Goal: Information Seeking & Learning: Learn about a topic

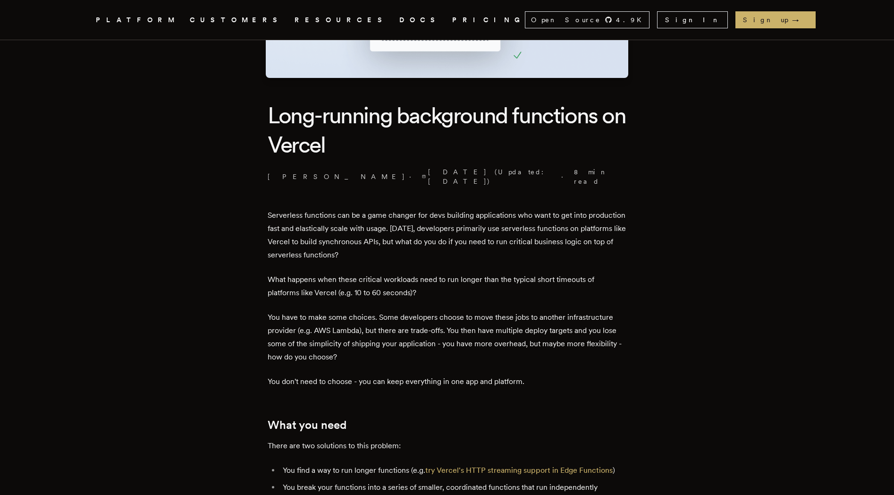
scroll to position [345, 0]
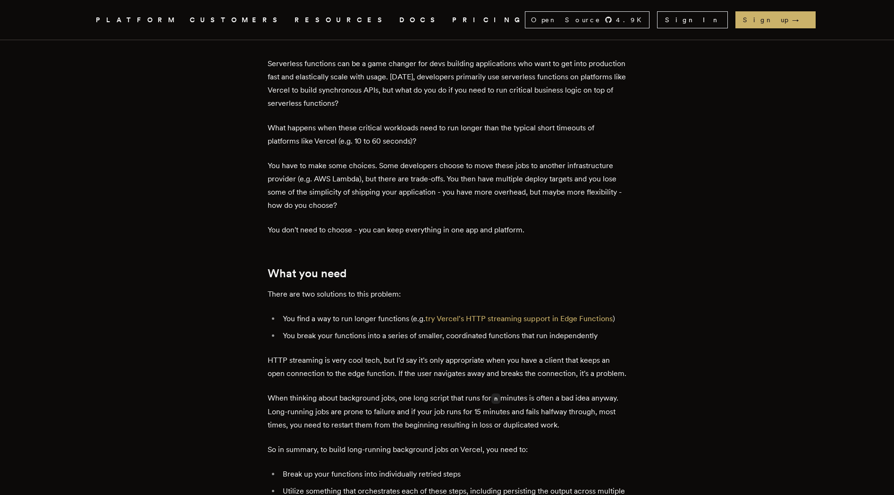
click at [297, 312] on li "You find a way to run longer functions (e.g. try Vercel's HTTP streaming suppor…" at bounding box center [453, 318] width 346 height 13
drag, startPoint x: 297, startPoint y: 307, endPoint x: 359, endPoint y: 306, distance: 61.4
click at [349, 312] on li "You find a way to run longer functions (e.g. try Vercel's HTTP streaming suppor…" at bounding box center [453, 318] width 346 height 13
click at [385, 312] on li "You find a way to run longer functions (e.g. try Vercel's HTTP streaming suppor…" at bounding box center [453, 318] width 346 height 13
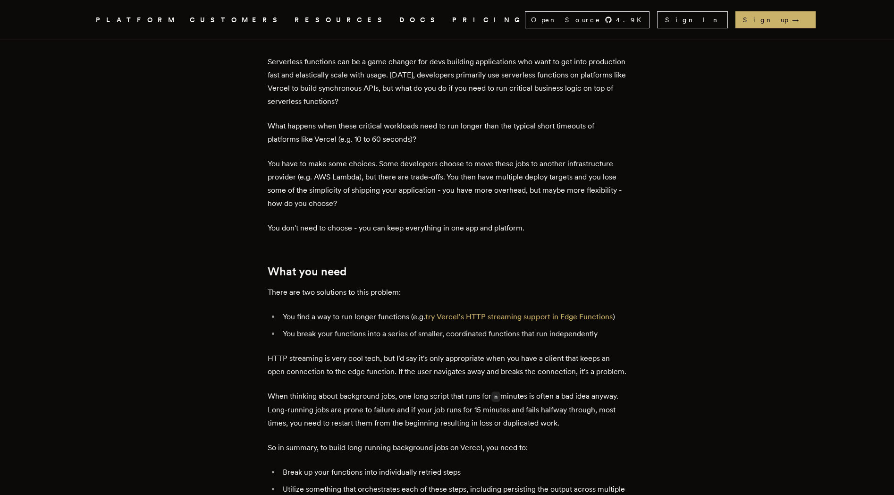
click at [286, 286] on p "There are two solutions to this problem:" at bounding box center [447, 292] width 359 height 13
drag, startPoint x: 286, startPoint y: 284, endPoint x: 390, endPoint y: 282, distance: 103.4
click at [390, 286] on p "There are two solutions to this problem:" at bounding box center [447, 292] width 359 height 13
click at [296, 327] on li "You break your functions into a series of smaller, coordinated functions that r…" at bounding box center [453, 333] width 346 height 13
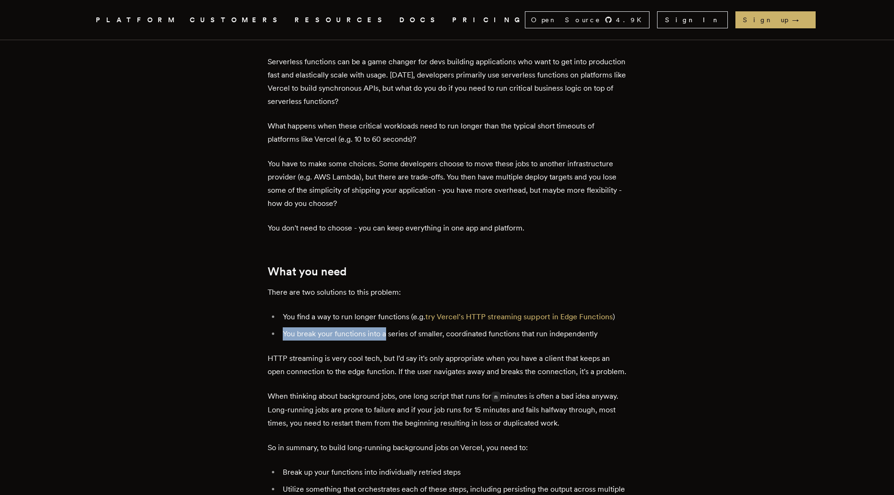
drag, startPoint x: 296, startPoint y: 321, endPoint x: 401, endPoint y: 328, distance: 104.5
click at [394, 328] on li "You break your functions into a series of smaller, coordinated functions that r…" at bounding box center [453, 333] width 346 height 13
click at [406, 328] on li "You break your functions into a series of smaller, coordinated functions that r…" at bounding box center [453, 333] width 346 height 13
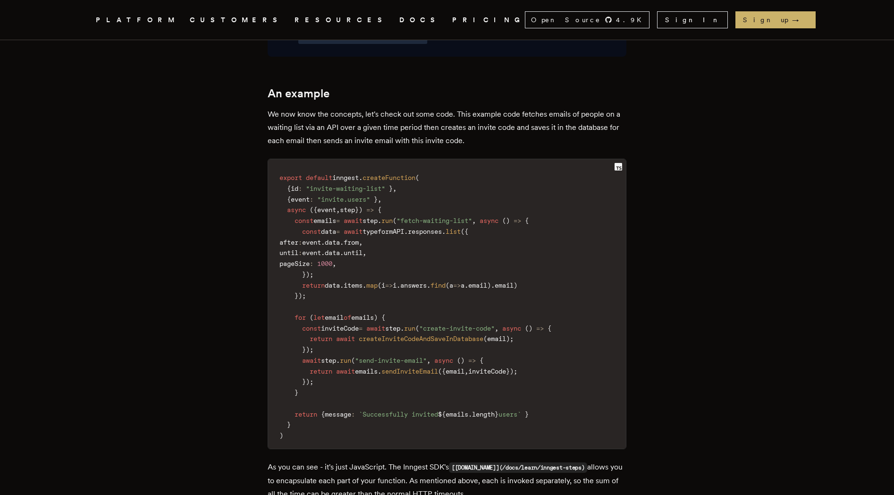
scroll to position [2261, 0]
click at [273, 109] on p "We now know the concepts, let's check out some code. This example code fetches …" at bounding box center [447, 129] width 359 height 40
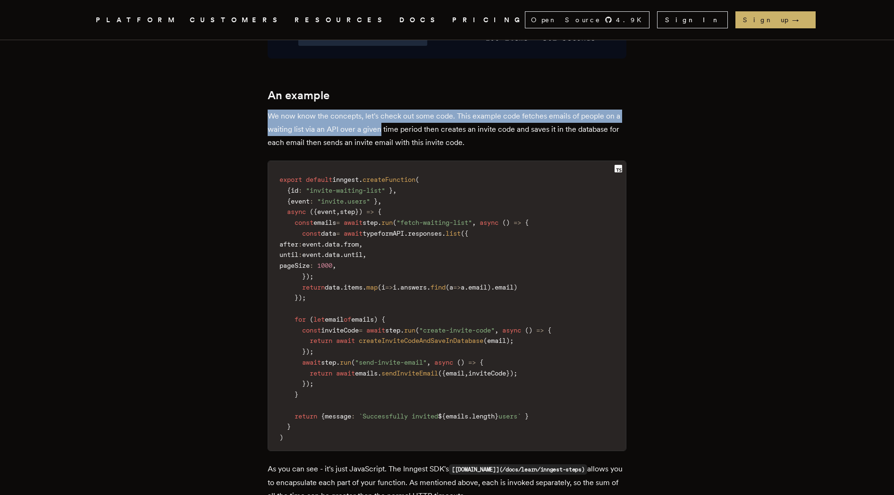
drag, startPoint x: 273, startPoint y: 67, endPoint x: 389, endPoint y: 74, distance: 116.3
click at [382, 109] on p "We now know the concepts, let's check out some code. This example code fetches …" at bounding box center [447, 129] width 359 height 40
click at [384, 109] on p "We now know the concepts, let's check out some code. This example code fetches …" at bounding box center [447, 129] width 359 height 40
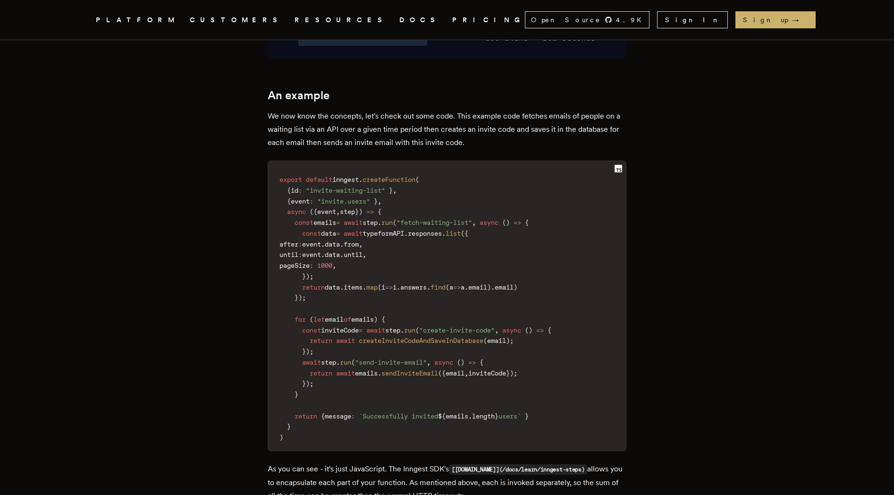
click at [370, 109] on p "We now know the concepts, let's check out some code. This example code fetches …" at bounding box center [447, 129] width 359 height 40
drag, startPoint x: 370, startPoint y: 68, endPoint x: 511, endPoint y: 71, distance: 140.7
click at [511, 109] on p "We now know the concepts, let's check out some code. This example code fetches …" at bounding box center [447, 129] width 359 height 40
click at [518, 109] on p "We now know the concepts, let's check out some code. This example code fetches …" at bounding box center [447, 129] width 359 height 40
click at [597, 109] on p "We now know the concepts, let's check out some code. This example code fetches …" at bounding box center [447, 129] width 359 height 40
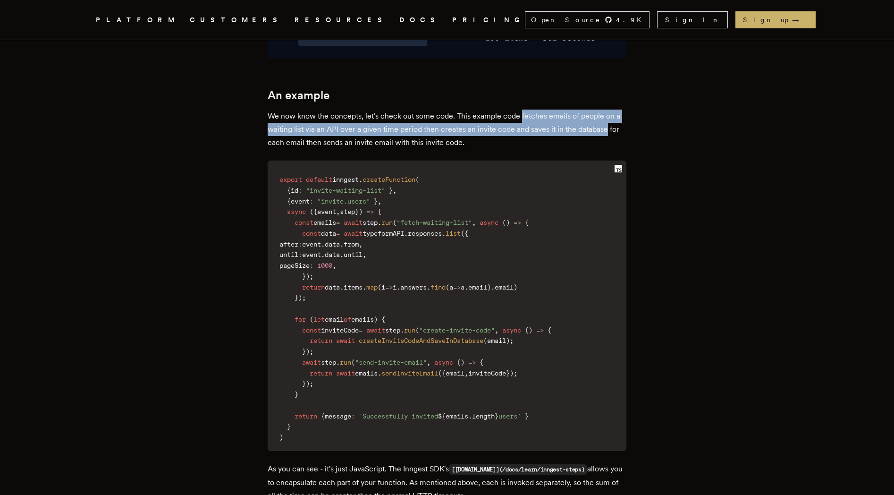
drag, startPoint x: 597, startPoint y: 74, endPoint x: 505, endPoint y: 72, distance: 91.6
click at [507, 109] on p "We now know the concepts, let's check out some code. This example code fetches …" at bounding box center [447, 129] width 359 height 40
click at [505, 109] on p "We now know the concepts, let's check out some code. This example code fetches …" at bounding box center [447, 129] width 359 height 40
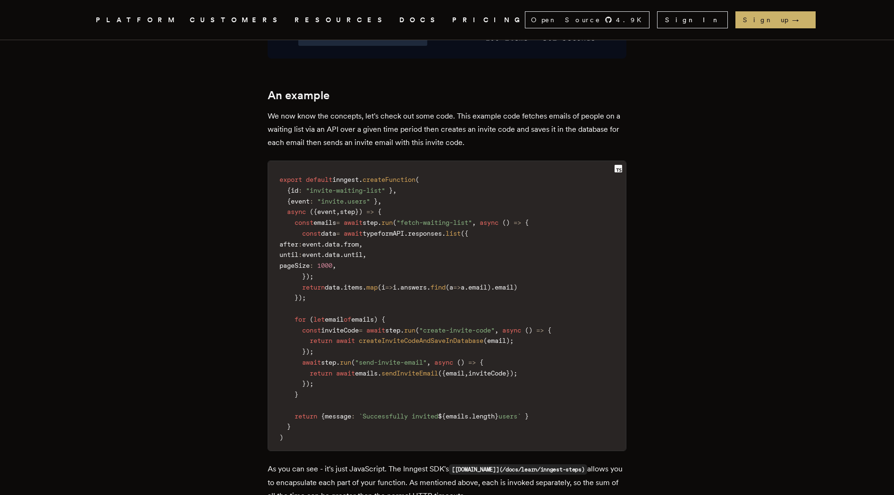
click at [280, 109] on p "We now know the concepts, let's check out some code. This example code fetches …" at bounding box center [447, 129] width 359 height 40
drag, startPoint x: 280, startPoint y: 87, endPoint x: 423, endPoint y: 85, distance: 143.0
click at [412, 109] on p "We now know the concepts, let's check out some code. This example code fetches …" at bounding box center [447, 129] width 359 height 40
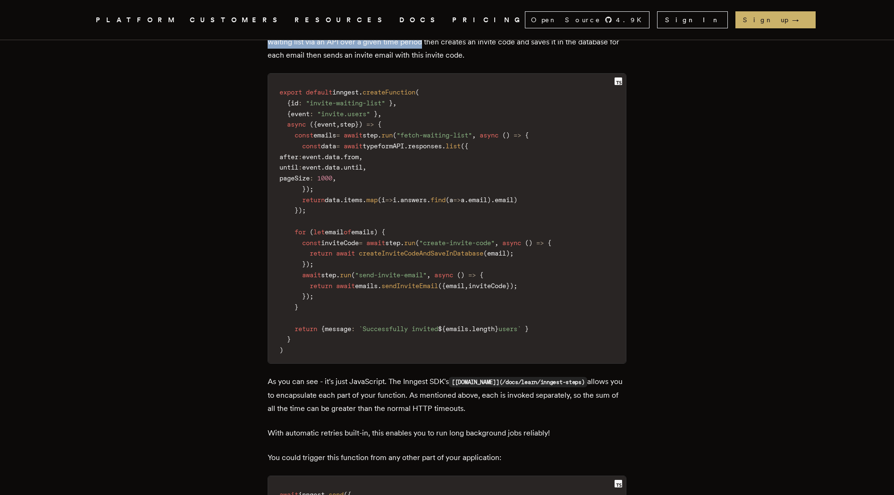
scroll to position [2430, 0]
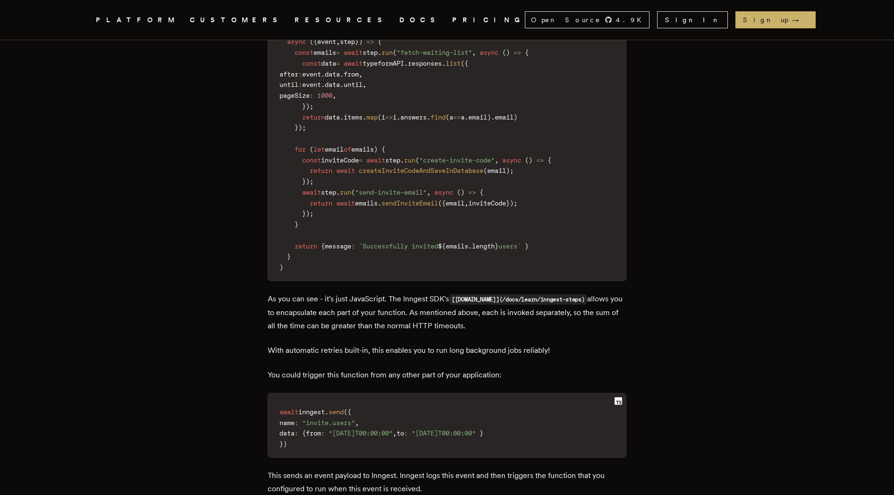
click at [342, 292] on p "As you can see - it's just JavaScript. The Inngest SDK's [[DOMAIN_NAME]](/docs/…" at bounding box center [447, 312] width 359 height 40
drag, startPoint x: 342, startPoint y: 245, endPoint x: 401, endPoint y: 244, distance: 59.0
click at [399, 292] on p "As you can see - it's just JavaScript. The Inngest SDK's [[DOMAIN_NAME]](/docs/…" at bounding box center [447, 312] width 359 height 40
click at [401, 292] on p "As you can see - it's just JavaScript. The Inngest SDK's [[DOMAIN_NAME]](/docs/…" at bounding box center [447, 312] width 359 height 40
drag, startPoint x: 403, startPoint y: 244, endPoint x: 452, endPoint y: 242, distance: 49.6
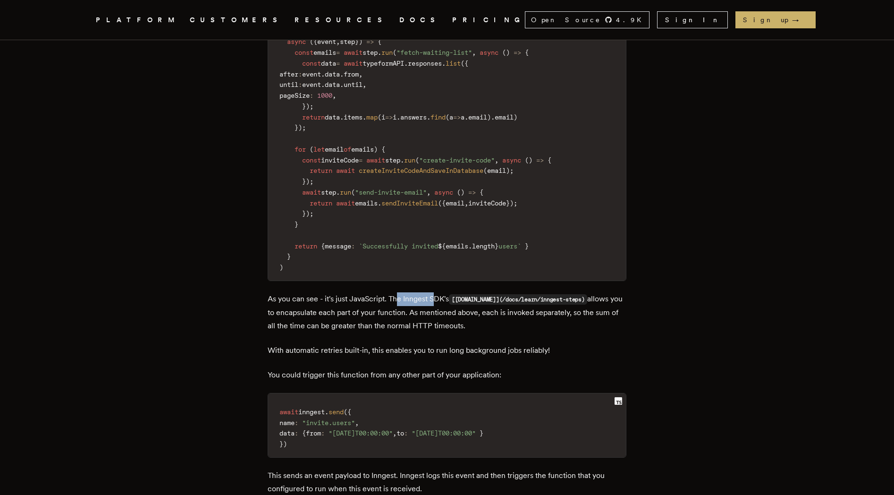
click at [451, 292] on p "As you can see - it's just JavaScript. The Inngest SDK's [[DOMAIN_NAME]](/docs/…" at bounding box center [447, 312] width 359 height 40
click at [452, 292] on p "As you can see - it's just JavaScript. The Inngest SDK's [[DOMAIN_NAME]](/docs/…" at bounding box center [447, 312] width 359 height 40
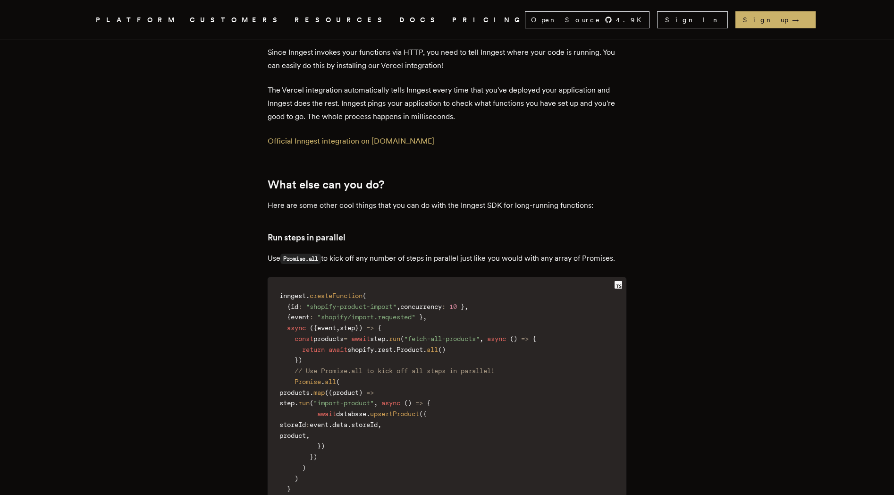
scroll to position [2998, 0]
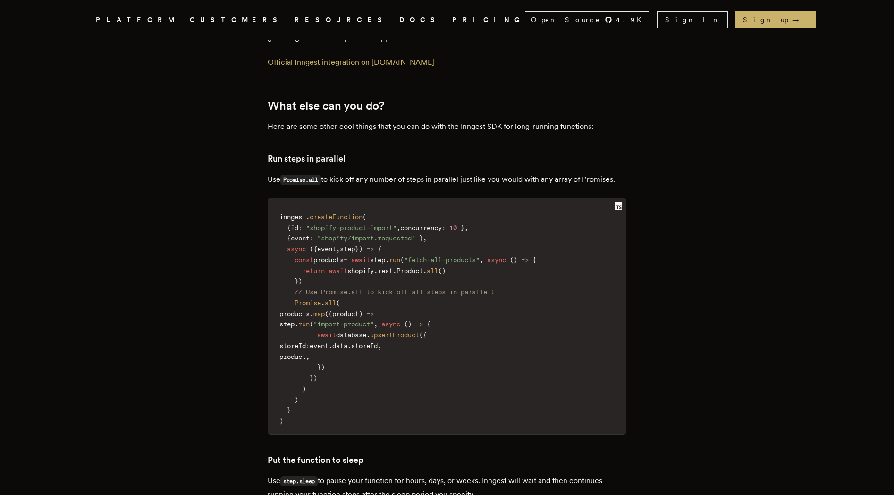
click at [312, 120] on p "Here are some other cool things that you can do with the Inngest SDK for long-r…" at bounding box center [447, 126] width 359 height 13
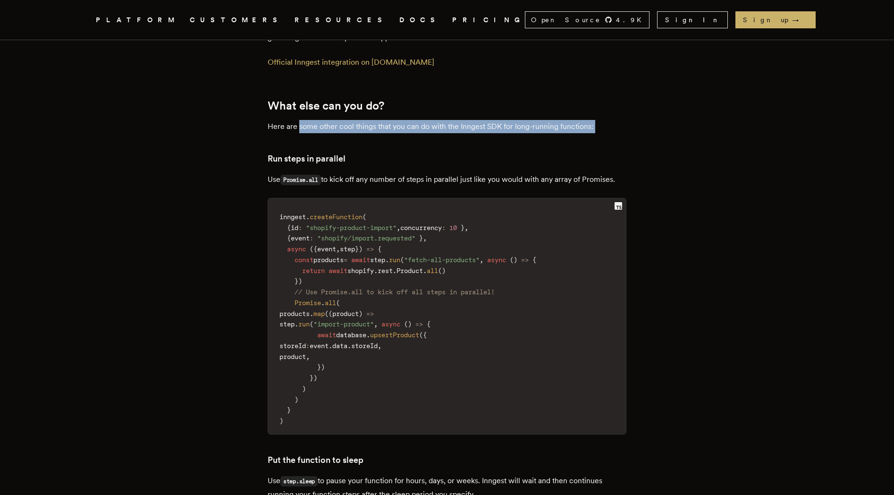
drag, startPoint x: 312, startPoint y: 68, endPoint x: 482, endPoint y: 75, distance: 170.0
click at [480, 120] on p "Here are some other cool things that you can do with the Inngest SDK for long-r…" at bounding box center [447, 126] width 359 height 13
click at [482, 120] on p "Here are some other cool things that you can do with the Inngest SDK for long-r…" at bounding box center [447, 126] width 359 height 13
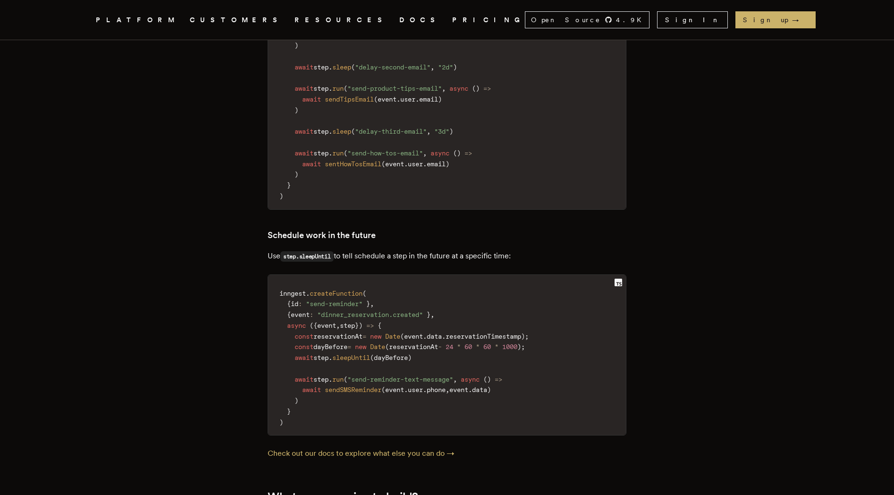
scroll to position [3748, 0]
